Goal: Find specific page/section: Find specific page/section

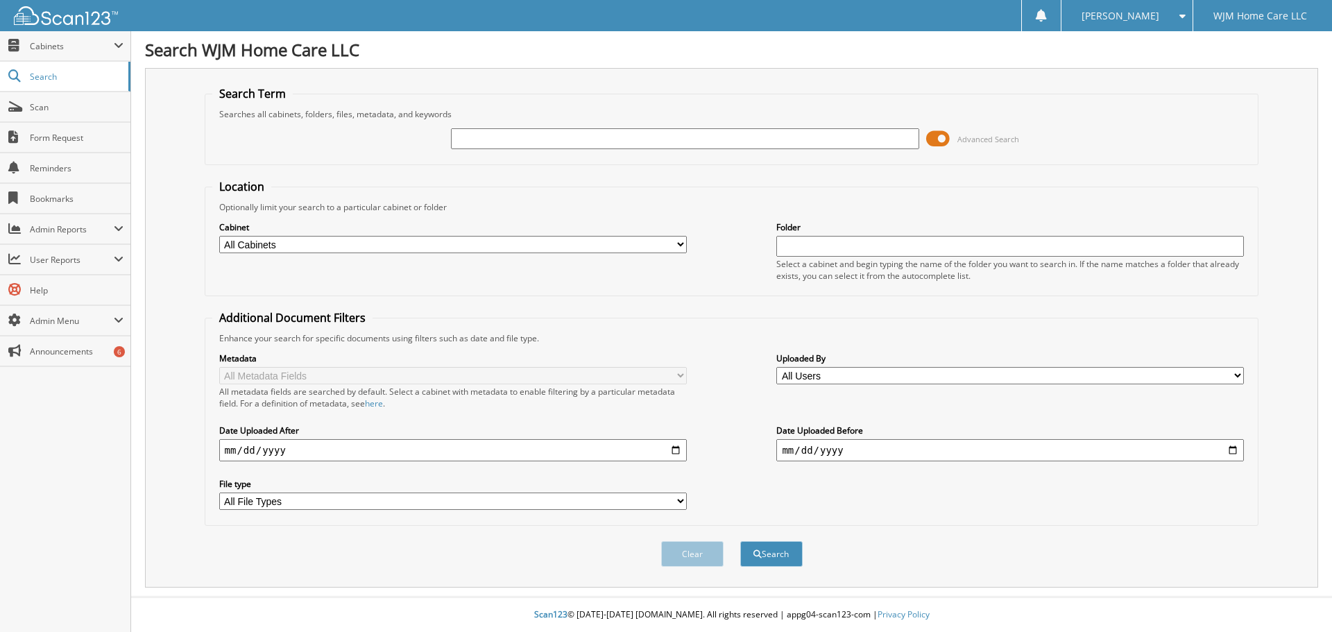
drag, startPoint x: 522, startPoint y: 139, endPoint x: 526, endPoint y: 128, distance: 11.5
click at [522, 135] on input "text" at bounding box center [684, 138] width 467 height 21
type input "[PERSON_NAME]"
click at [740, 541] on button "Search" at bounding box center [771, 554] width 62 height 26
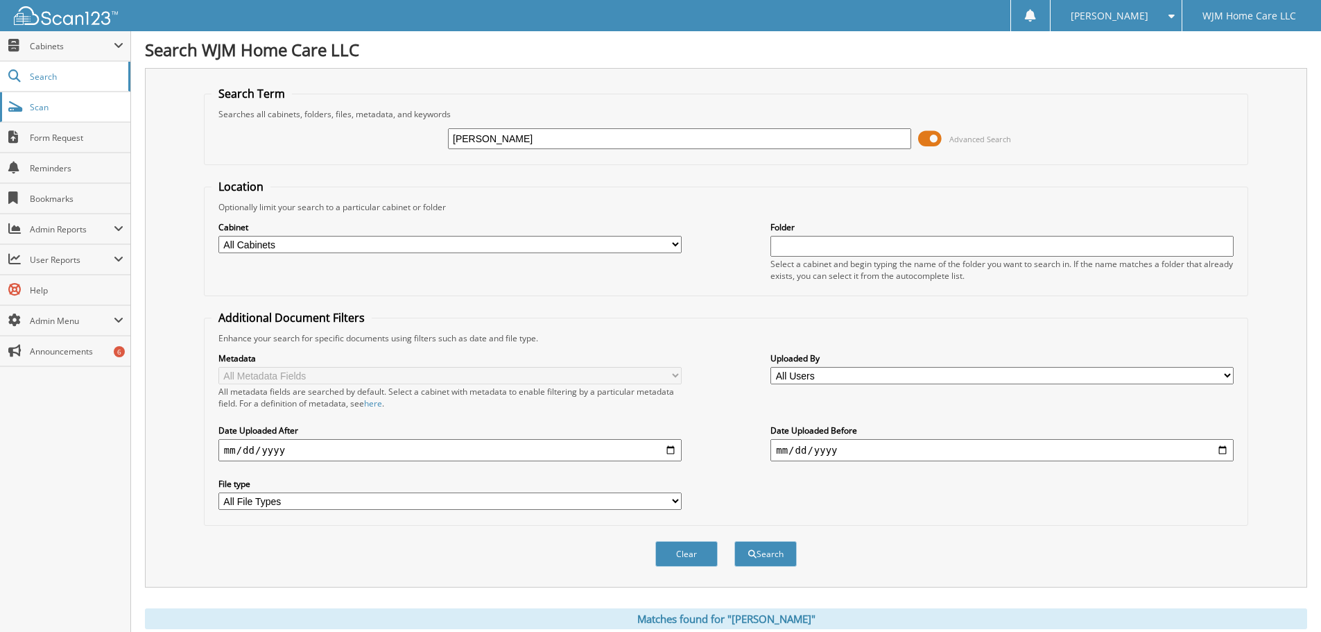
drag, startPoint x: 545, startPoint y: 138, endPoint x: 0, endPoint y: 101, distance: 546.4
click at [0, 125] on body "[PERSON_NAME] Settings Logout WJM Home Care LLC Close Cabinets My Company Email…" at bounding box center [660, 431] width 1321 height 862
type input "[PERSON_NAME]"
click at [734, 541] on button "Search" at bounding box center [765, 554] width 62 height 26
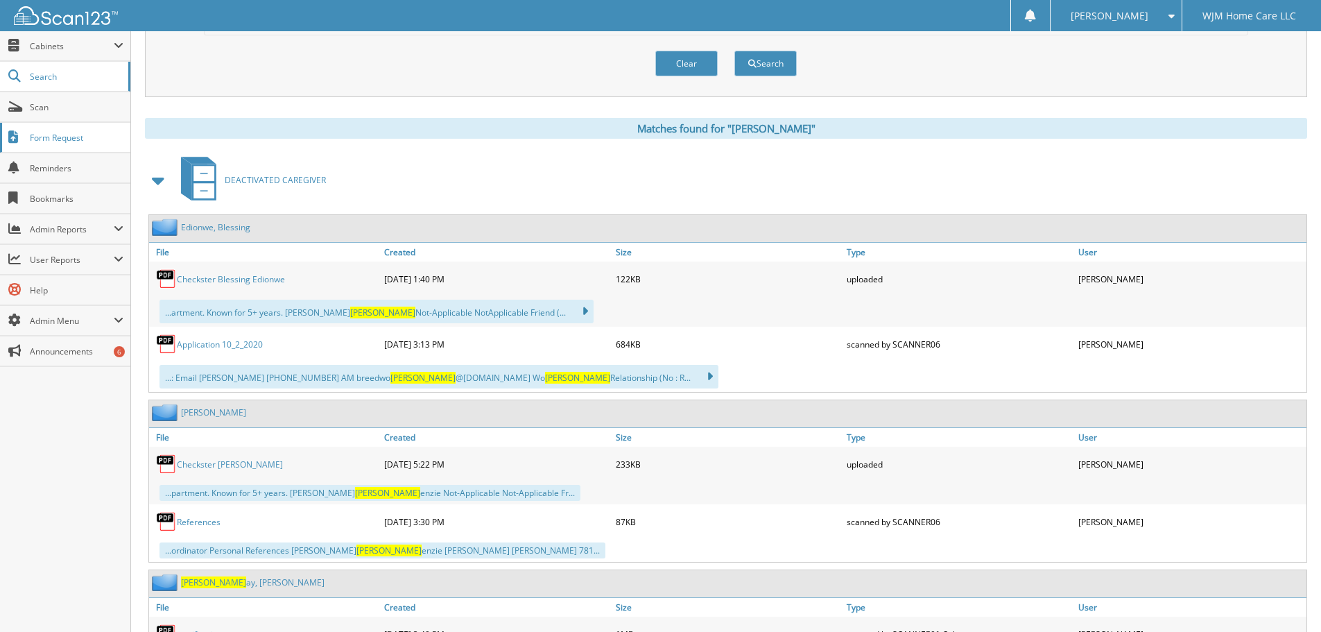
scroll to position [485, 0]
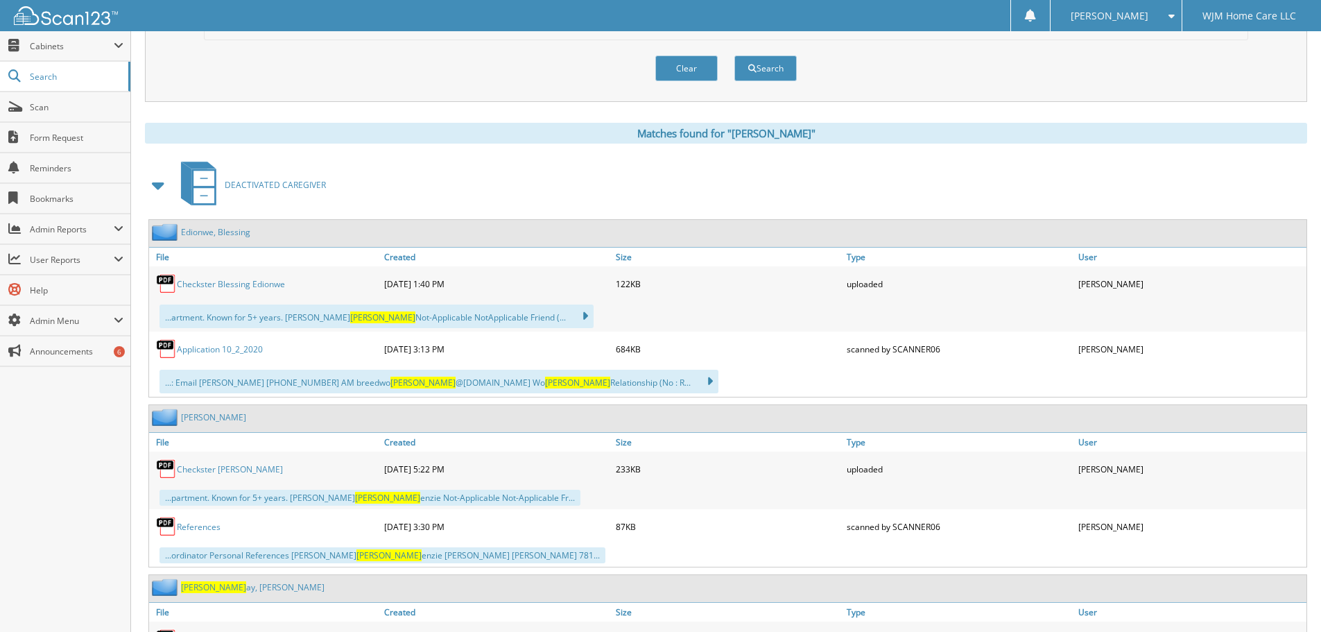
click at [270, 187] on span "DEACTIVATED CAREGIVER" at bounding box center [275, 185] width 101 height 12
